Goal: Register for event/course

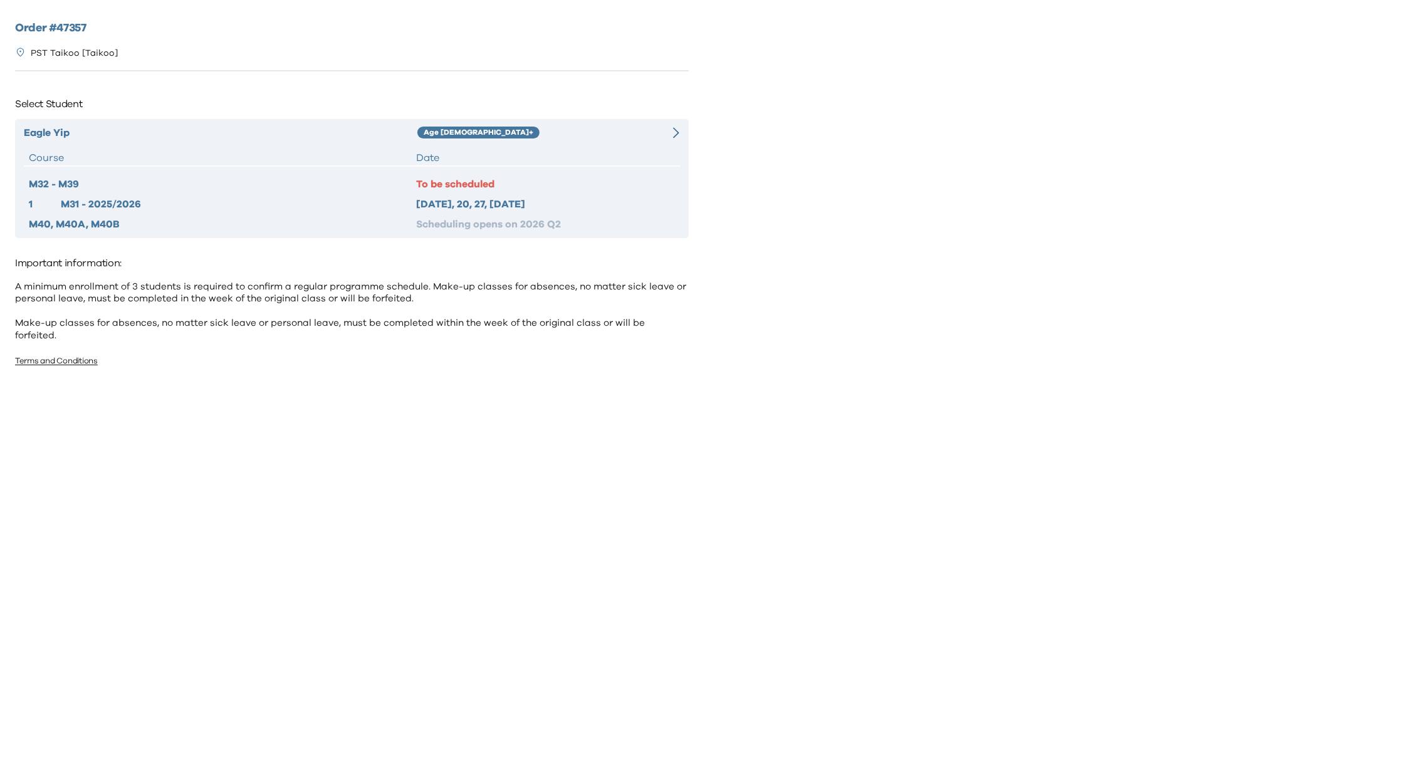
click at [561, 144] on div "Eagle Yip Age [DEMOGRAPHIC_DATA]+ Course Date M32 - M39 To be scheduled 1 M31 -…" at bounding box center [352, 178] width 674 height 119
click at [490, 197] on div "[DATE], 20, 27, [DATE]" at bounding box center [545, 204] width 258 height 15
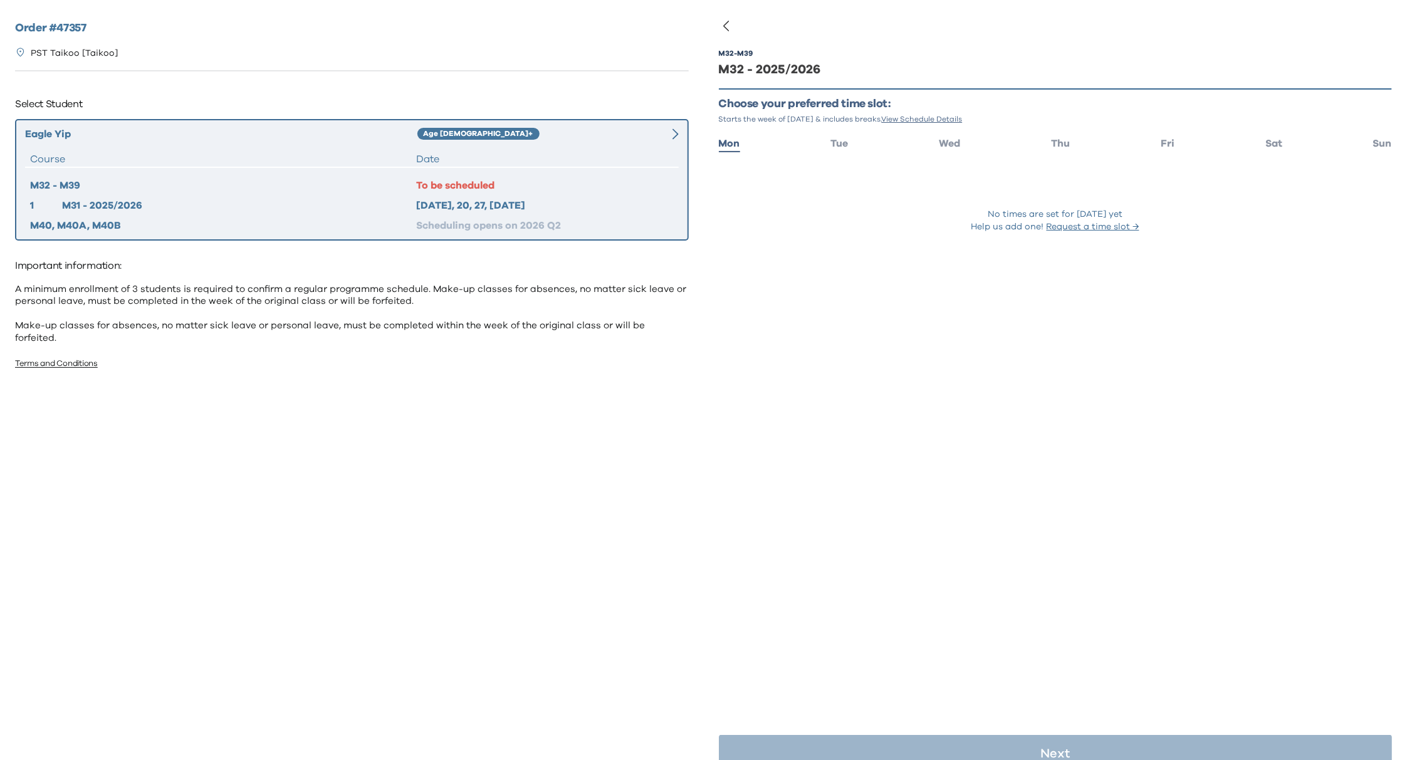
click at [539, 143] on div "Eagle Yip Age [DEMOGRAPHIC_DATA]+ Course Date M32 - M39 To be scheduled 1 M31 -…" at bounding box center [352, 180] width 674 height 122
click at [636, 133] on div "Age [DEMOGRAPHIC_DATA]+" at bounding box center [531, 134] width 229 height 15
click at [596, 143] on div "Eagle Yip Age [DEMOGRAPHIC_DATA]+ Course Date M32 - M39 To be scheduled 1 M31 -…" at bounding box center [352, 180] width 674 height 122
click at [503, 204] on div "[DATE], 20, 27, [DATE]" at bounding box center [545, 205] width 258 height 15
click at [462, 199] on div "[DATE], 20, 27, [DATE]" at bounding box center [545, 205] width 258 height 15
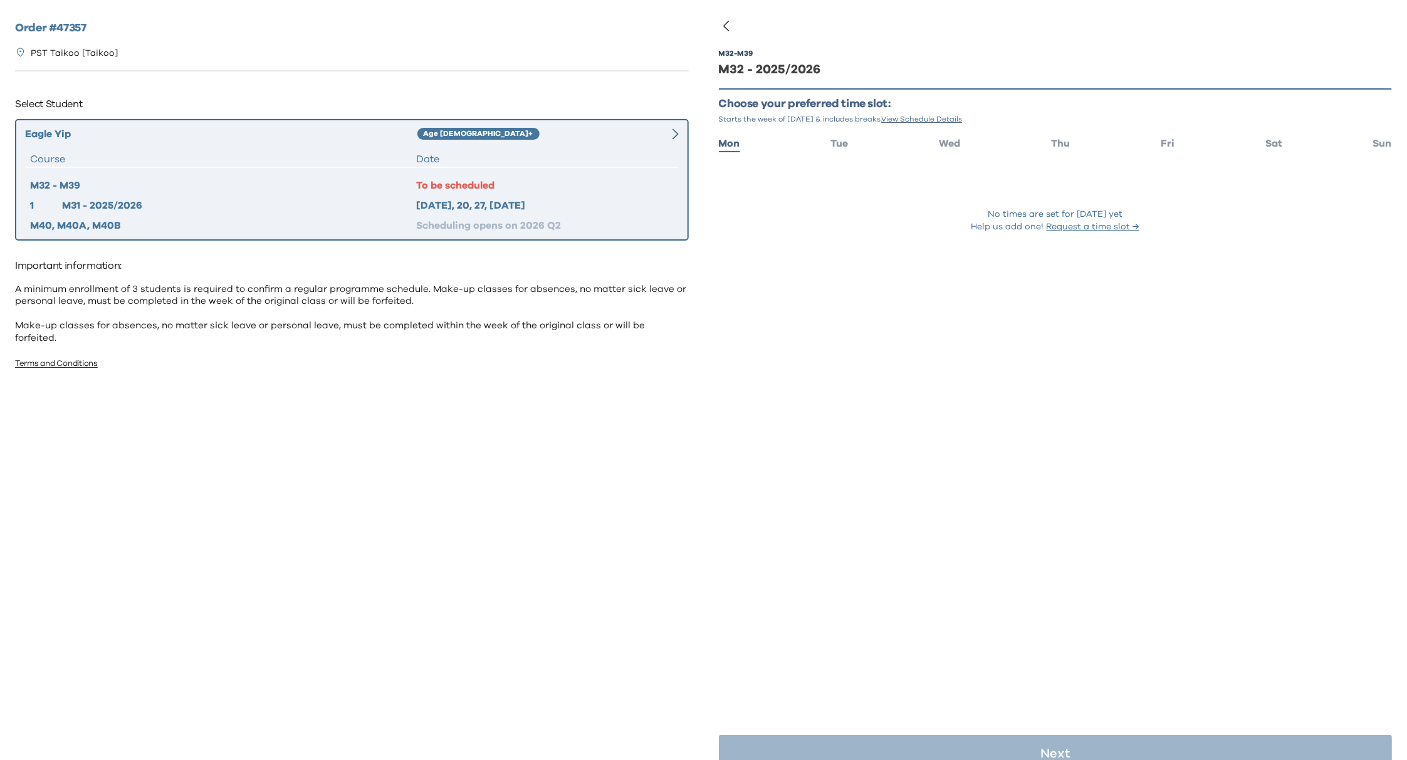
click at [858, 247] on div "M32 - M39 M32 - 2025/2026 Choose your preferred time slot: Starts the week of S…" at bounding box center [1056, 156] width 674 height 253
click at [506, 156] on div "Date" at bounding box center [545, 159] width 258 height 15
click at [677, 127] on div at bounding box center [662, 134] width 33 height 15
click at [673, 129] on icon at bounding box center [676, 134] width 6 height 11
click at [844, 123] on p "Starts the week of Sep 8, 2025 & includes breaks. View Schedule Details" at bounding box center [1056, 119] width 674 height 10
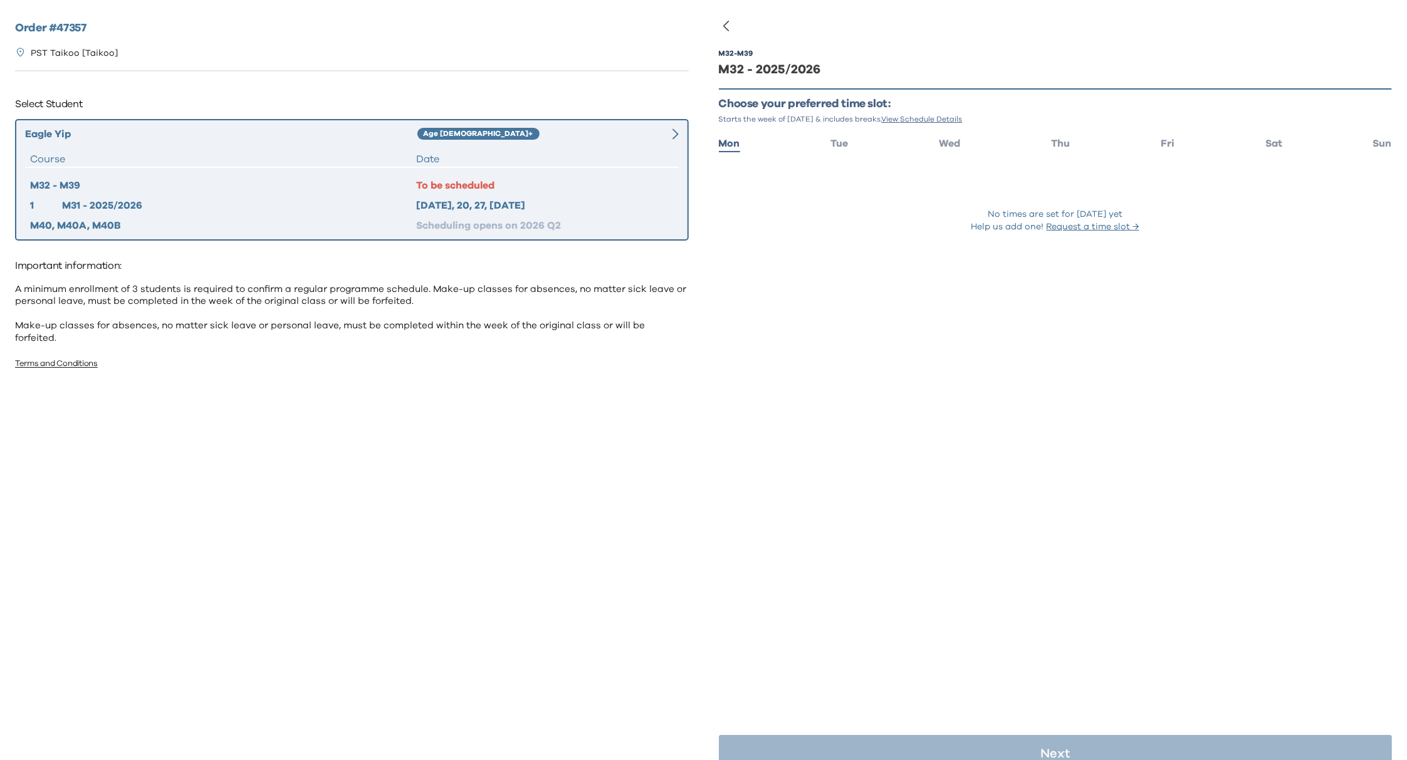
click at [845, 108] on p "Choose your preferred time slot:" at bounding box center [1056, 104] width 674 height 14
click at [773, 61] on div "M32 - 2025/2026" at bounding box center [1056, 70] width 674 height 18
drag, startPoint x: 1255, startPoint y: 139, endPoint x: 1249, endPoint y: 137, distance: 6.4
click at [1249, 137] on ul "Mon Tue Wed Thu Fri Sat Sun" at bounding box center [1056, 143] width 674 height 18
click at [1266, 135] on li "Sat" at bounding box center [1274, 143] width 17 height 18
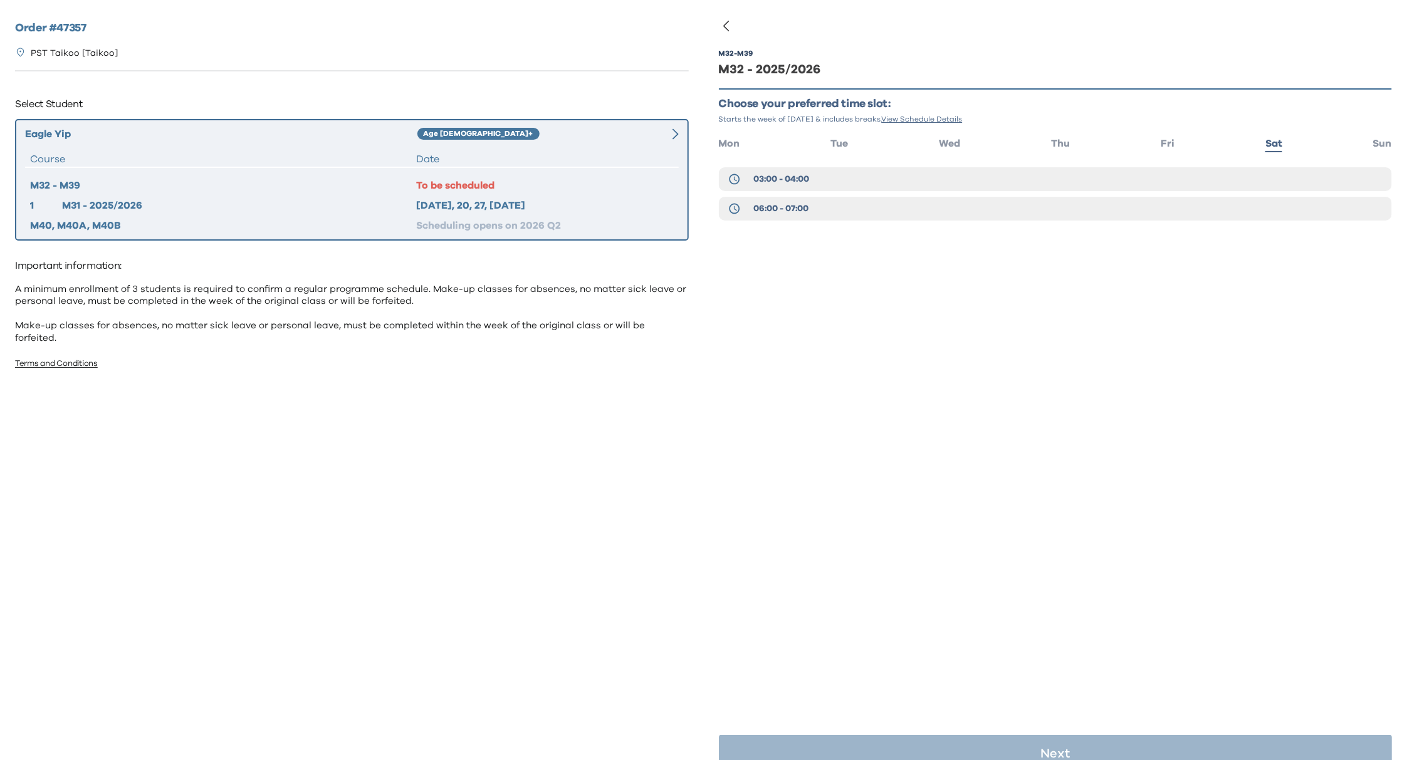
click at [437, 194] on div "M32 - M39 To be scheduled 1 M31 - 2025/2026 2025 Sep 13, 20, 27, Oct 4 M40, M40…" at bounding box center [352, 205] width 654 height 55
click at [440, 204] on div "[DATE], 20, 27, [DATE]" at bounding box center [545, 205] width 258 height 15
click at [442, 215] on div "M32 - M39 To be scheduled 1 M31 - 2025/2026 2025 Sep 13, 20, 27, Oct 4 M40, M40…" at bounding box center [352, 205] width 654 height 55
drag, startPoint x: 942, startPoint y: 409, endPoint x: 940, endPoint y: 399, distance: 9.5
click at [942, 409] on div "M32 - M39 M32 - 2025/2026 Choose your preferred time slot: Starts the week of S…" at bounding box center [1056, 405] width 674 height 760
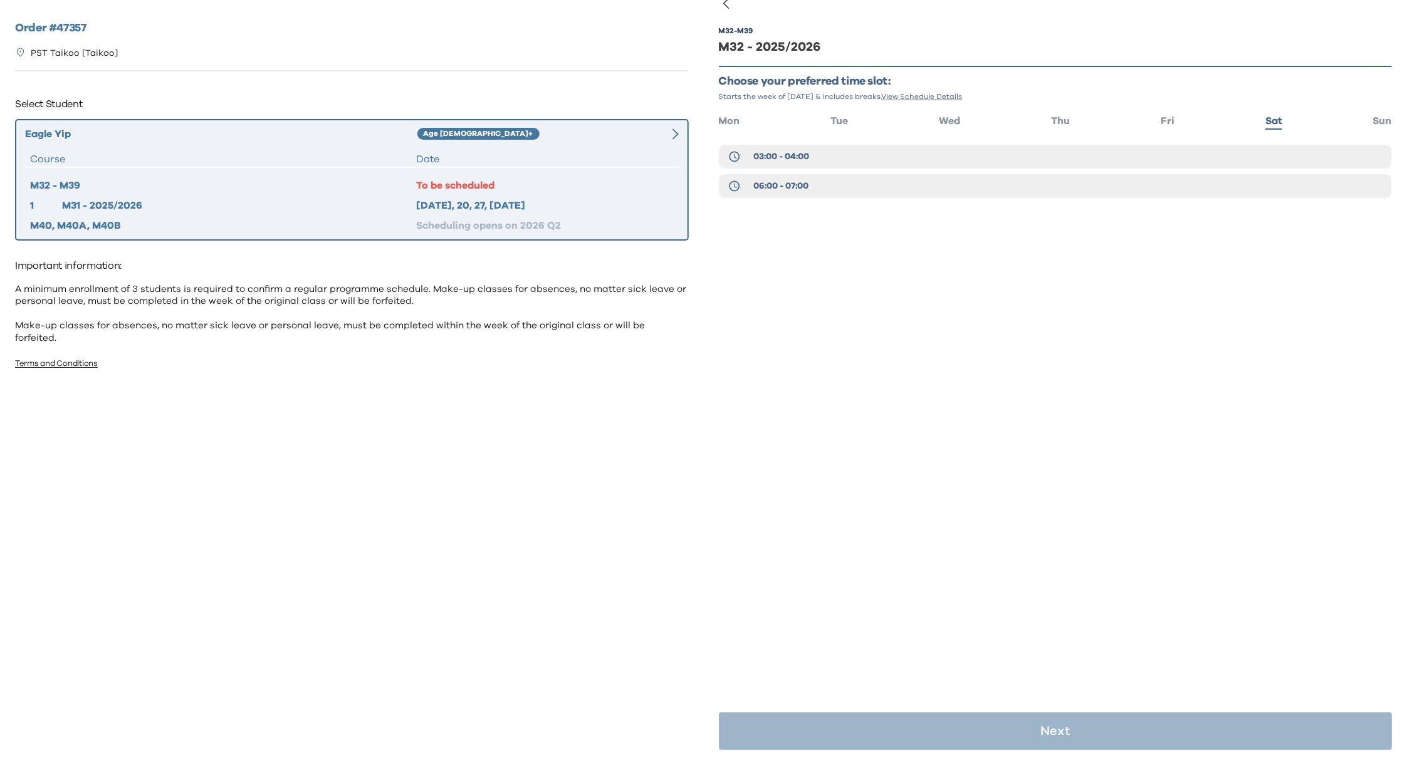
scroll to position [24, 0]
click at [727, 4] on icon "button" at bounding box center [726, 1] width 6 height 10
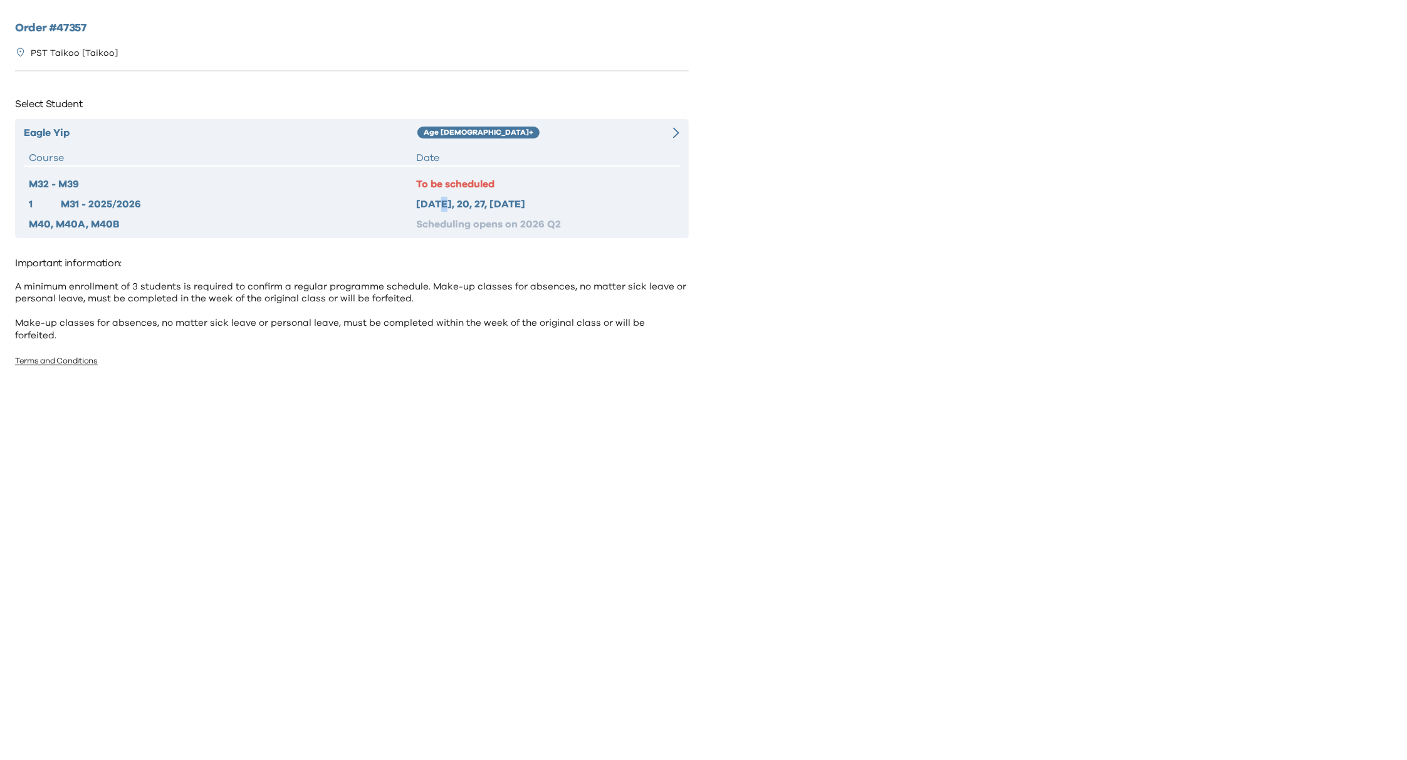
click at [440, 198] on div "[DATE], 20, 27, [DATE]" at bounding box center [545, 204] width 258 height 15
